Goal: Information Seeking & Learning: Learn about a topic

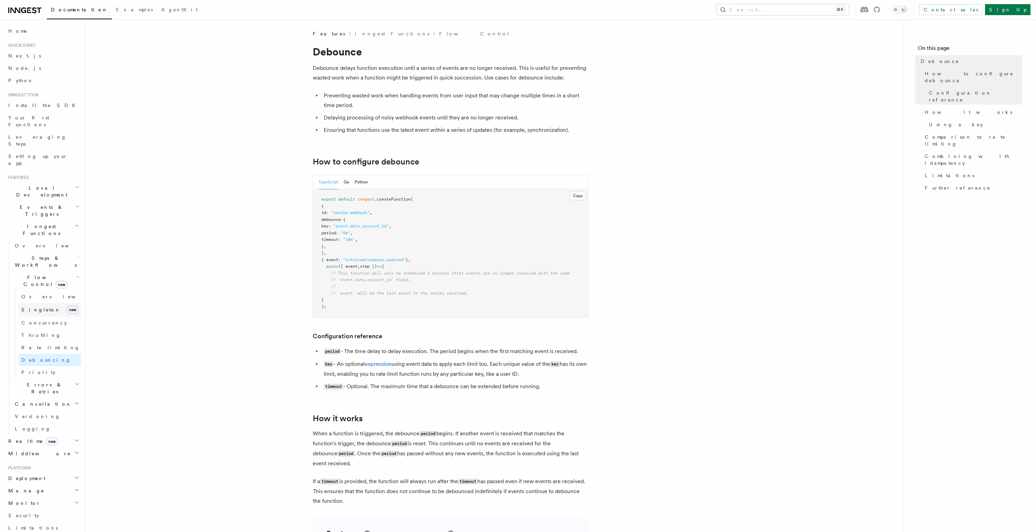
click at [57, 303] on link "Singleton new" at bounding box center [50, 310] width 62 height 14
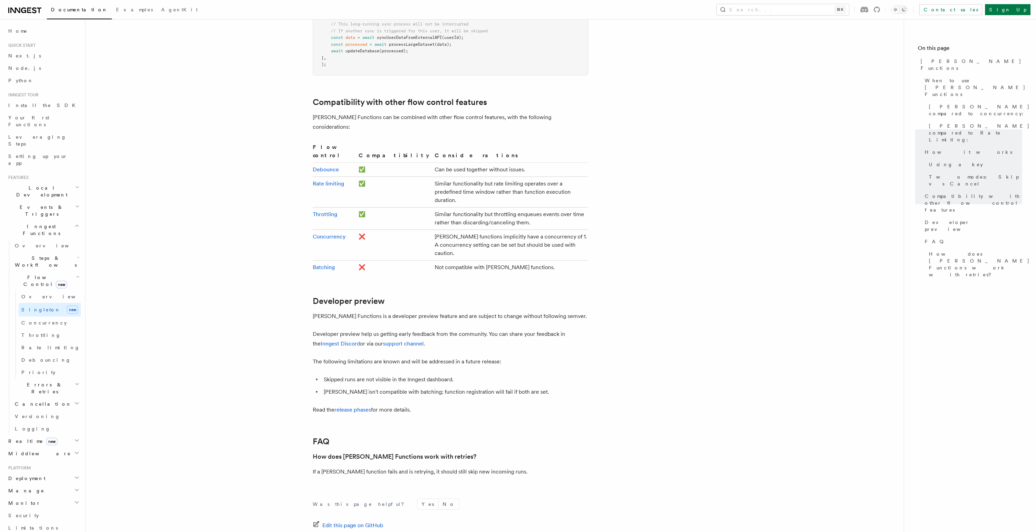
scroll to position [1139, 0]
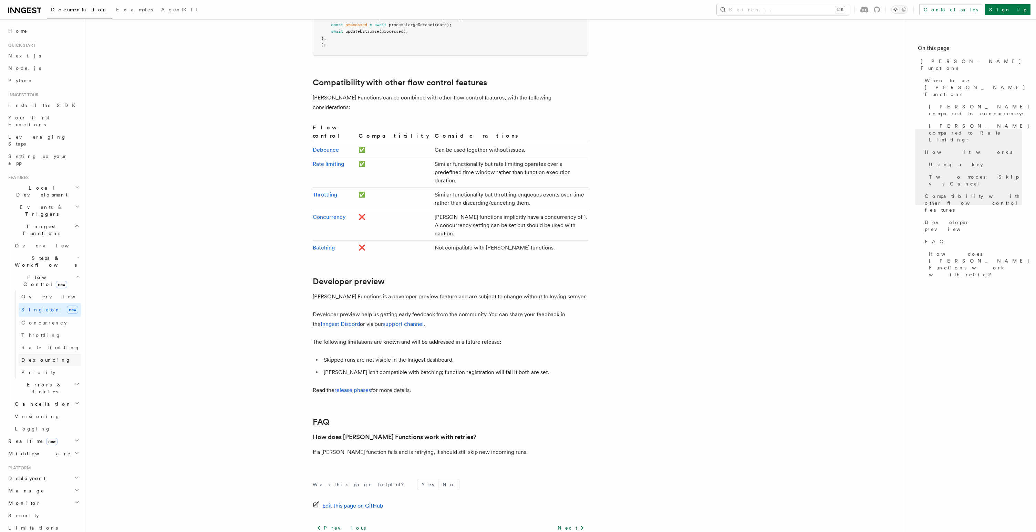
click at [38, 357] on span "Debouncing" at bounding box center [46, 360] width 50 height 6
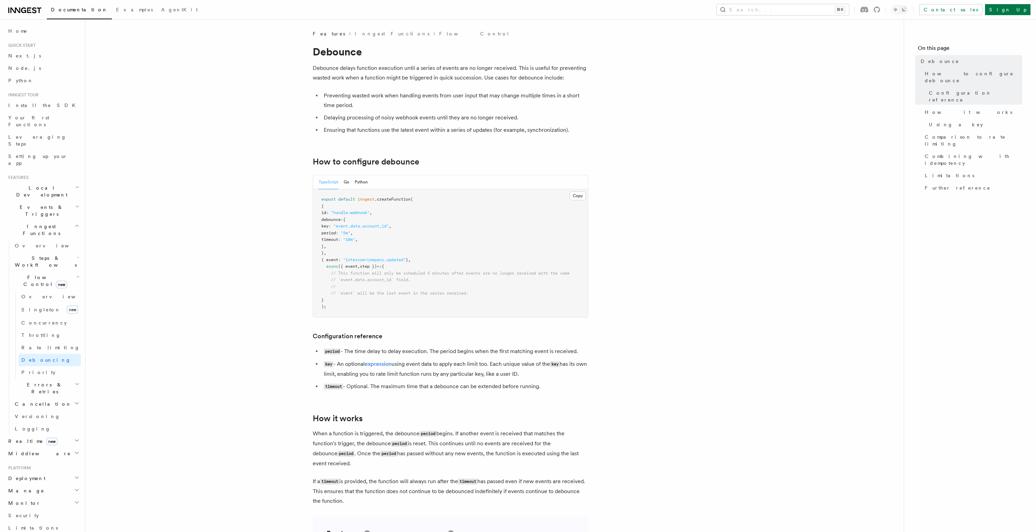
click at [382, 74] on p "Debounce delays function execution until a series of events are no longer recei…" at bounding box center [450, 72] width 275 height 19
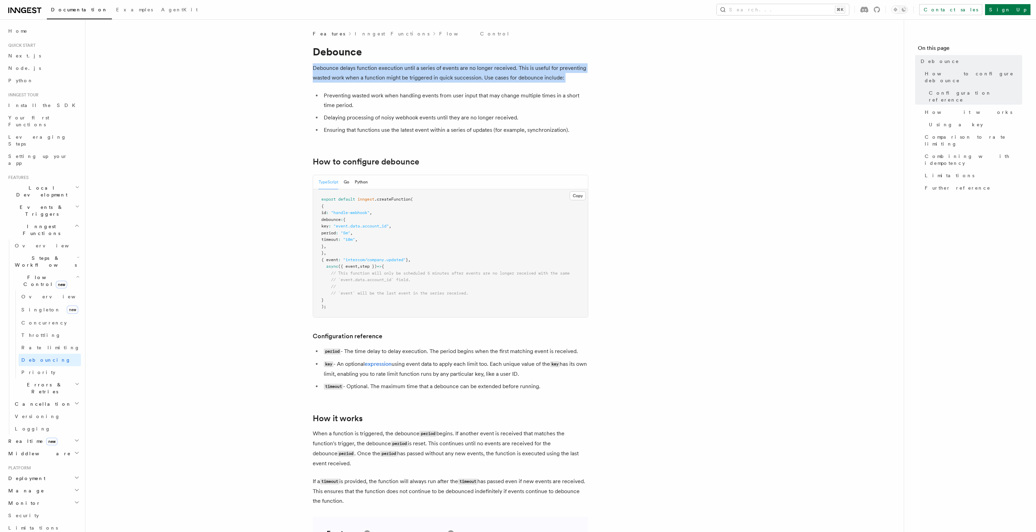
click at [382, 74] on p "Debounce delays function execution until a series of events are no longer recei…" at bounding box center [450, 72] width 275 height 19
click at [387, 70] on p "Debounce delays function execution until a series of events are no longer recei…" at bounding box center [450, 72] width 275 height 19
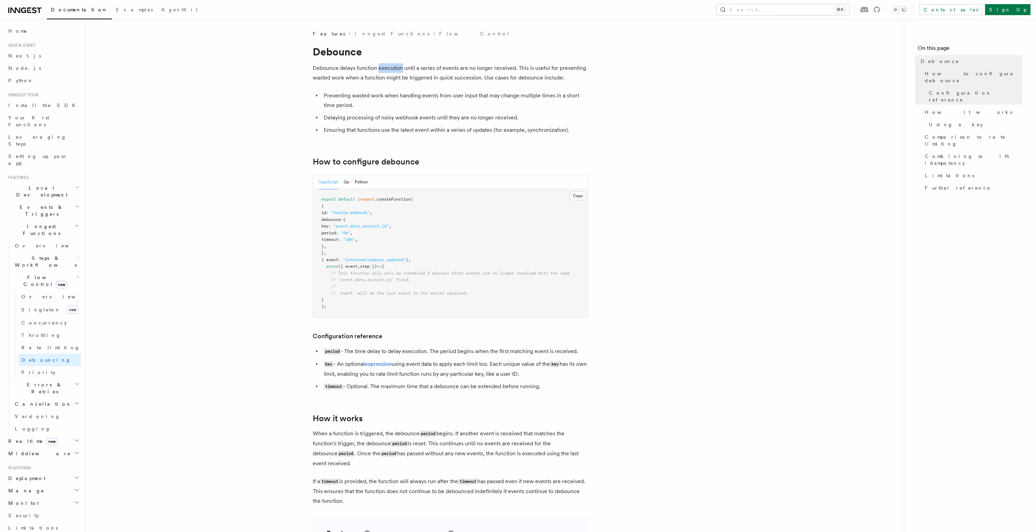
click at [387, 70] on p "Debounce delays function execution until a series of events are no longer recei…" at bounding box center [450, 72] width 275 height 19
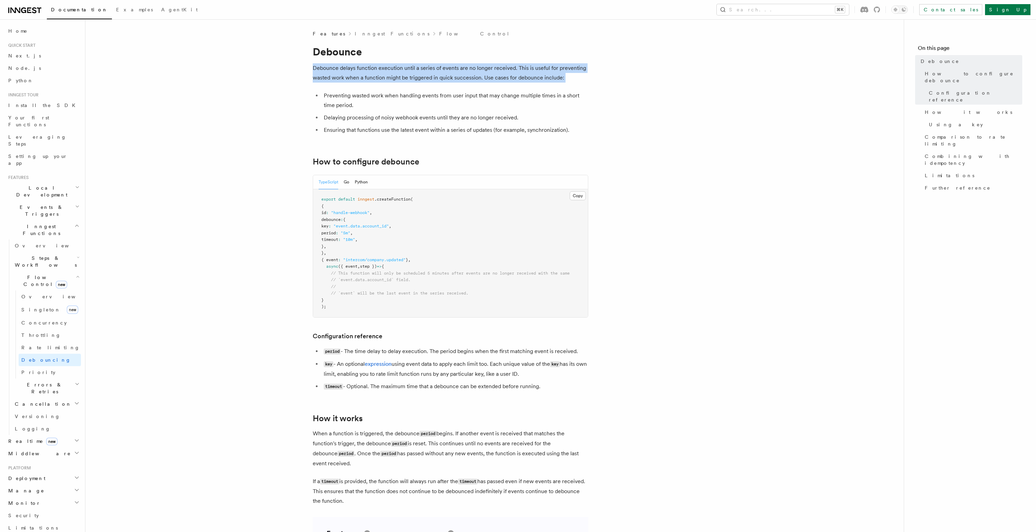
click at [387, 70] on p "Debounce delays function execution until a series of events are no longer recei…" at bounding box center [450, 72] width 275 height 19
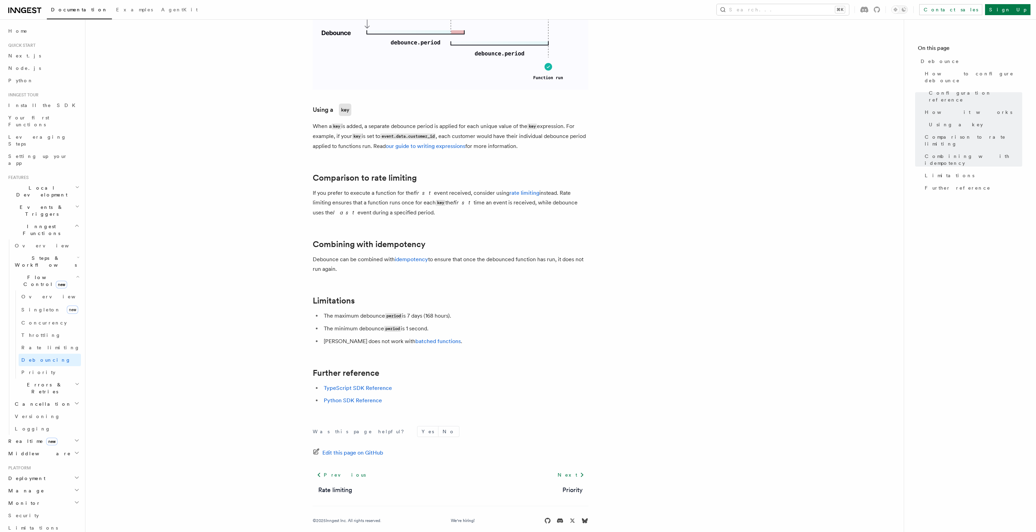
scroll to position [554, 0]
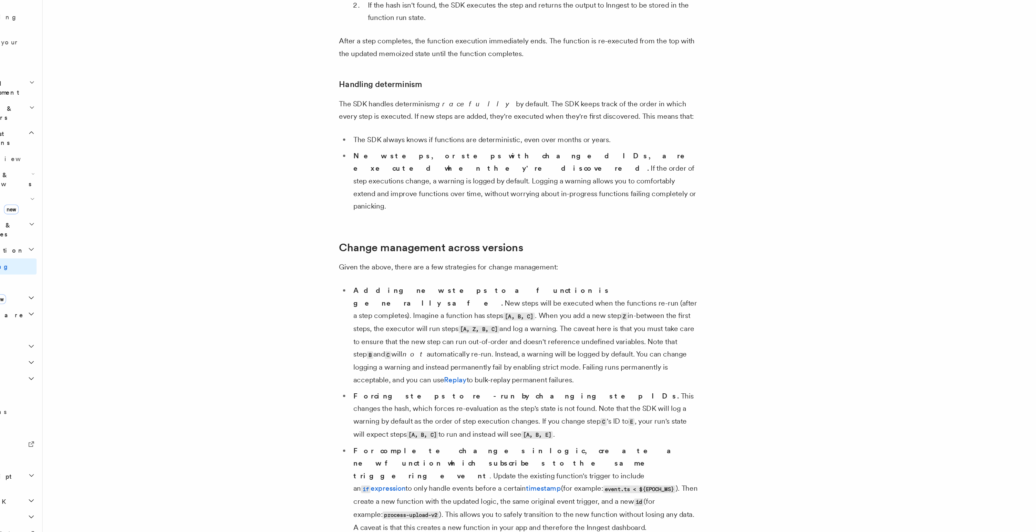
scroll to position [168, 0]
